Goal: Find specific page/section: Find specific page/section

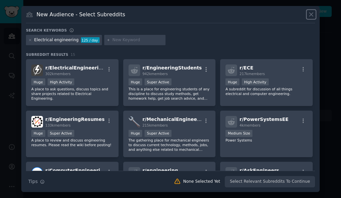
scroll to position [32, 0]
click at [333, 0] on html "Audiences Search Conversations AI Reports Help Account More Audiences Info New …" at bounding box center [170, 99] width 341 height 198
